Goal: Task Accomplishment & Management: Complete application form

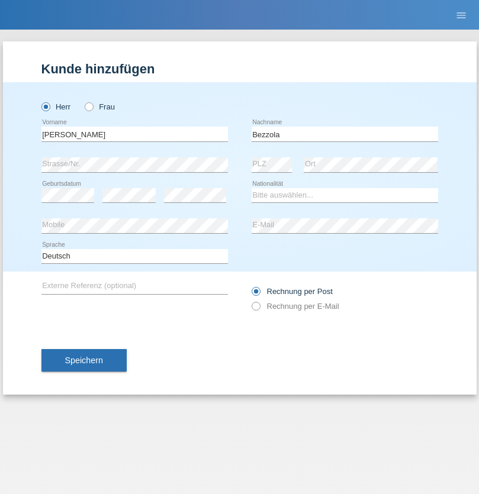
type input "Bezzola"
select select "CH"
radio input "true"
click at [134, 134] on input "text" at bounding box center [134, 134] width 186 height 15
type input "[PERSON_NAME]"
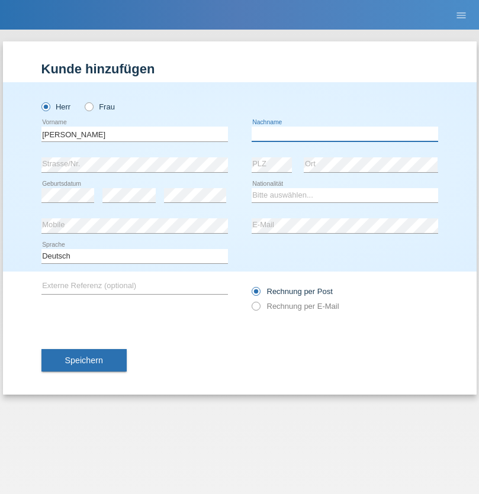
click at [344, 134] on input "text" at bounding box center [344, 134] width 186 height 15
type input "Tocu"
select select "HU"
select select "C"
select select "01"
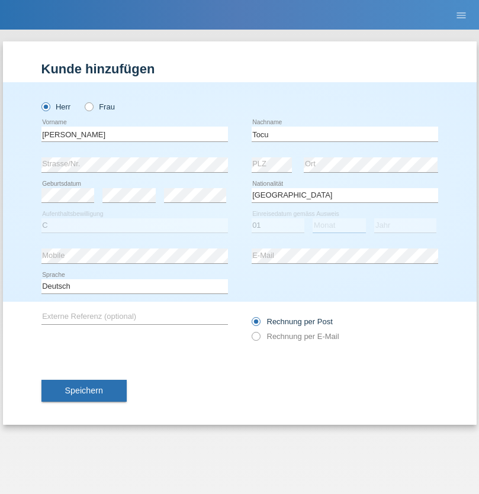
select select "09"
select select "2021"
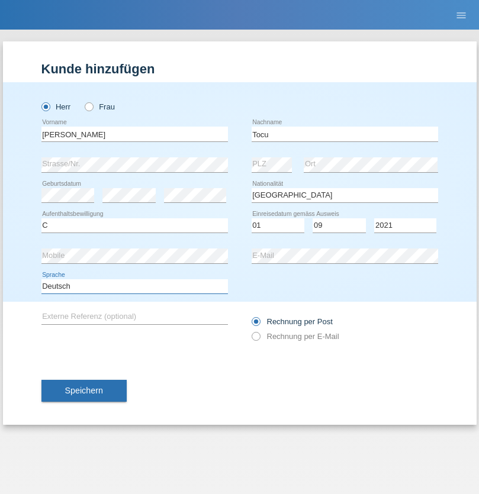
select select "en"
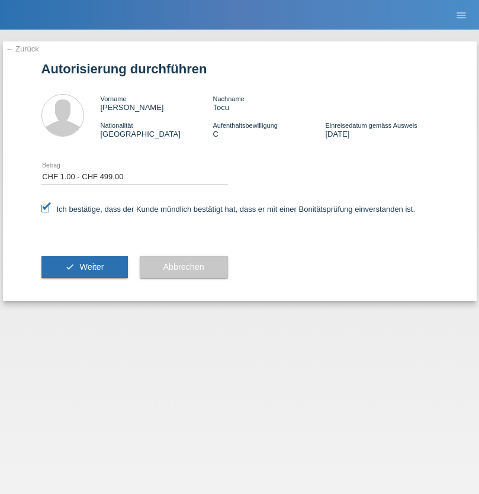
select select "1"
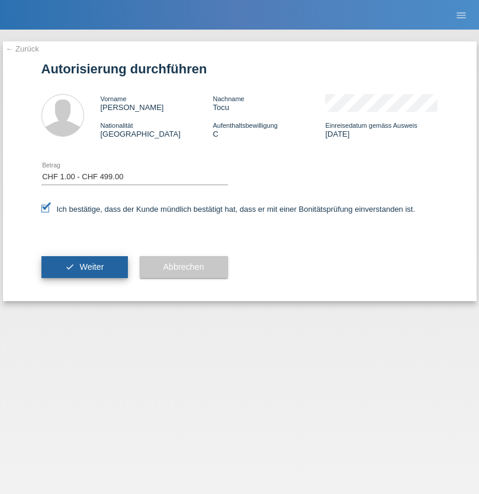
click at [84, 267] on span "Weiter" at bounding box center [91, 266] width 24 height 9
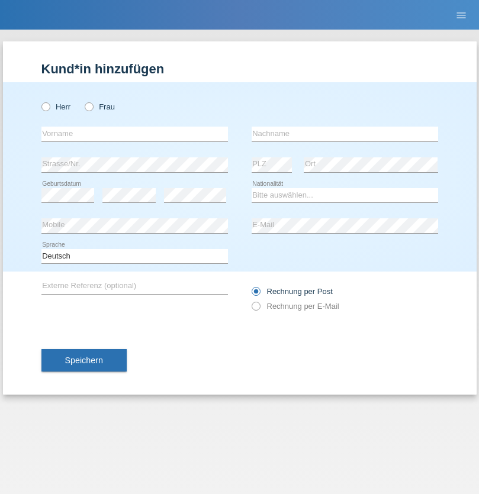
radio input "true"
click at [134, 134] on input "text" at bounding box center [134, 134] width 186 height 15
type input "Şeymanur"
click at [344, 134] on input "text" at bounding box center [344, 134] width 186 height 15
type input "Aydin"
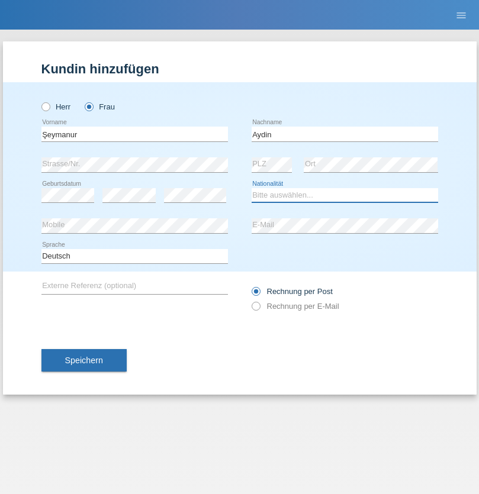
select select "TR"
select select "C"
select select "28"
select select "10"
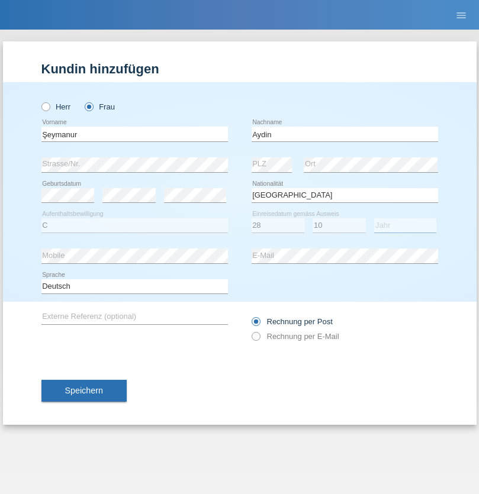
select select "2014"
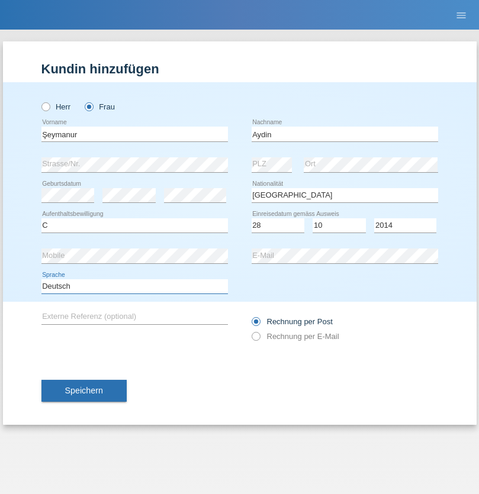
select select "en"
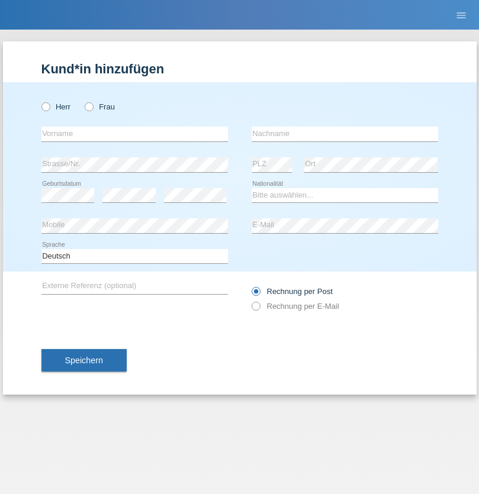
radio input "true"
click at [134, 134] on input "text" at bounding box center [134, 134] width 186 height 15
type input "Nikola"
click at [344, 134] on input "text" at bounding box center [344, 134] width 186 height 15
type input "Kolev"
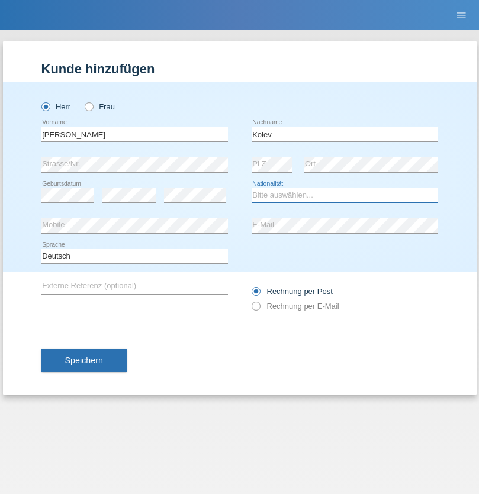
select select "MK"
select select "C"
select select "31"
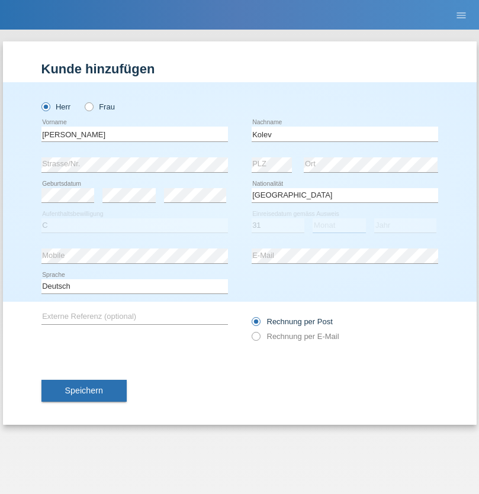
select select "10"
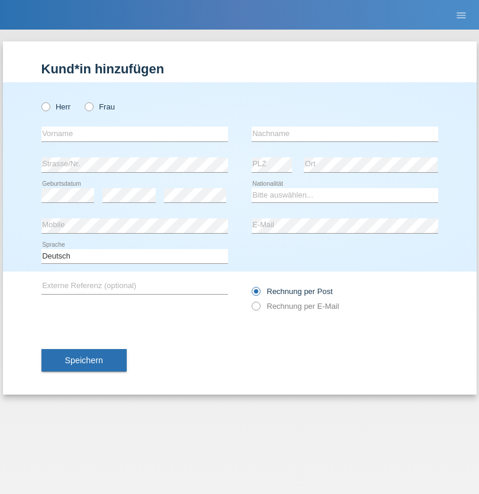
radio input "true"
click at [134, 134] on input "text" at bounding box center [134, 134] width 186 height 15
type input "[PERSON_NAME]"
click at [344, 134] on input "text" at bounding box center [344, 134] width 186 height 15
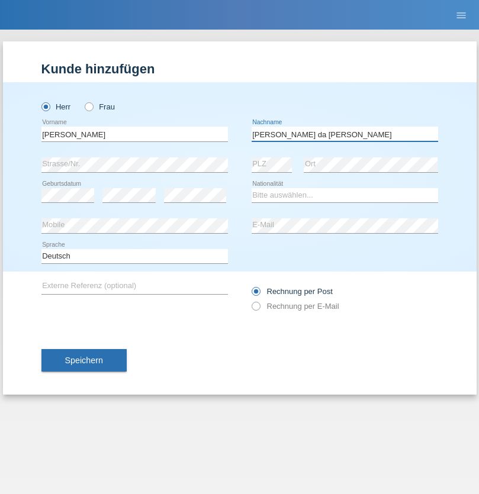
type input "[PERSON_NAME] da [PERSON_NAME]"
select select "PT"
select select "C"
select select "07"
select select "04"
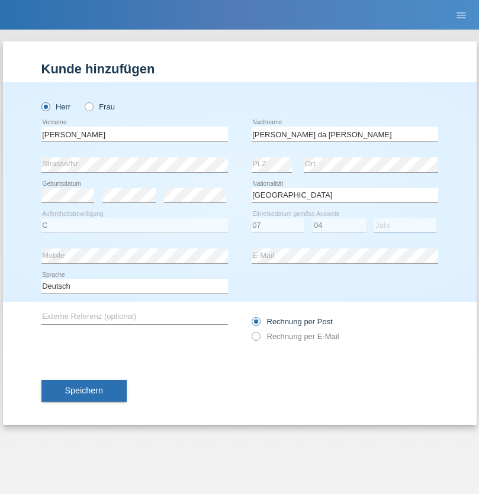
select select "1992"
